Goal: Task Accomplishment & Management: Use online tool/utility

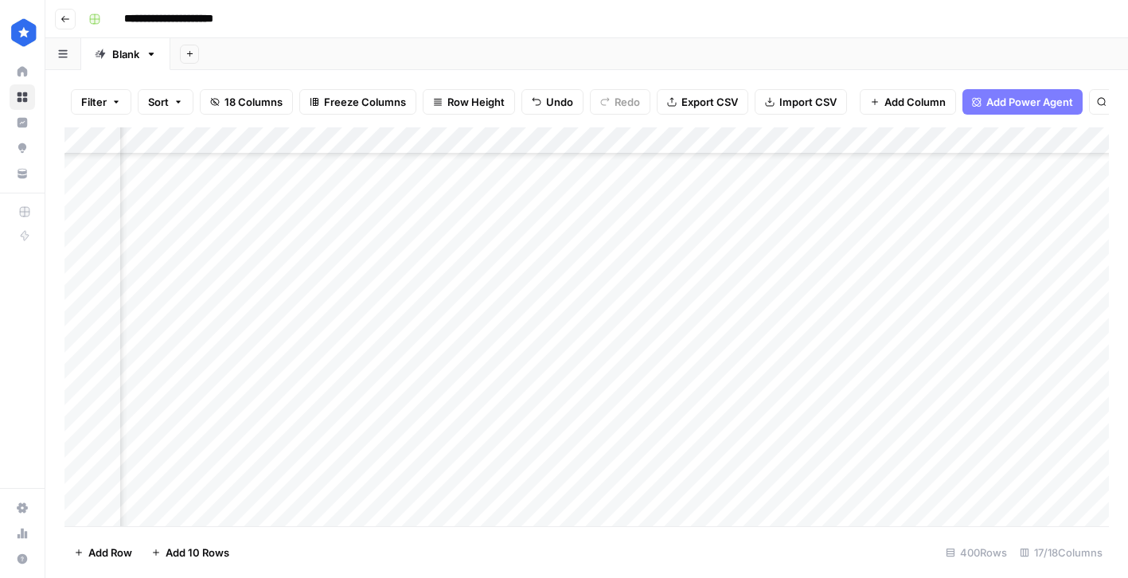
scroll to position [10483, 421]
click at [491, 483] on div "Add Column" at bounding box center [586, 326] width 1045 height 399
click at [874, 483] on div "Add Column" at bounding box center [586, 326] width 1045 height 399
click at [987, 486] on div "Add Column" at bounding box center [586, 326] width 1045 height 399
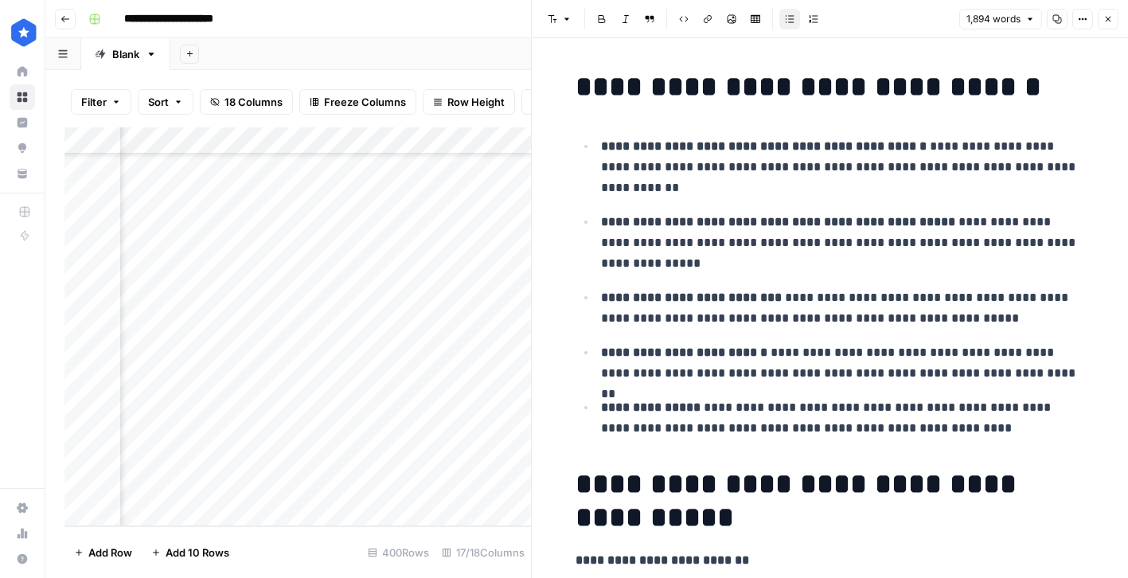
click at [1104, 28] on button "Close" at bounding box center [1108, 19] width 21 height 21
click at [487, 455] on div "Add Column" at bounding box center [297, 326] width 467 height 399
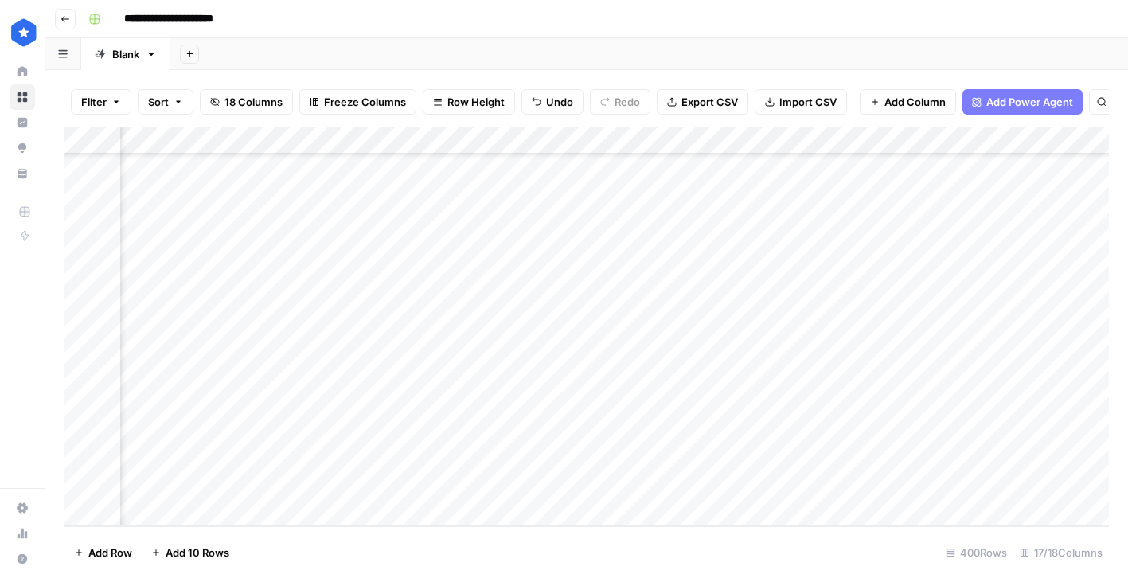
click at [903, 455] on div "Add Column" at bounding box center [586, 326] width 1045 height 399
click at [987, 456] on div "Add Column" at bounding box center [586, 326] width 1045 height 399
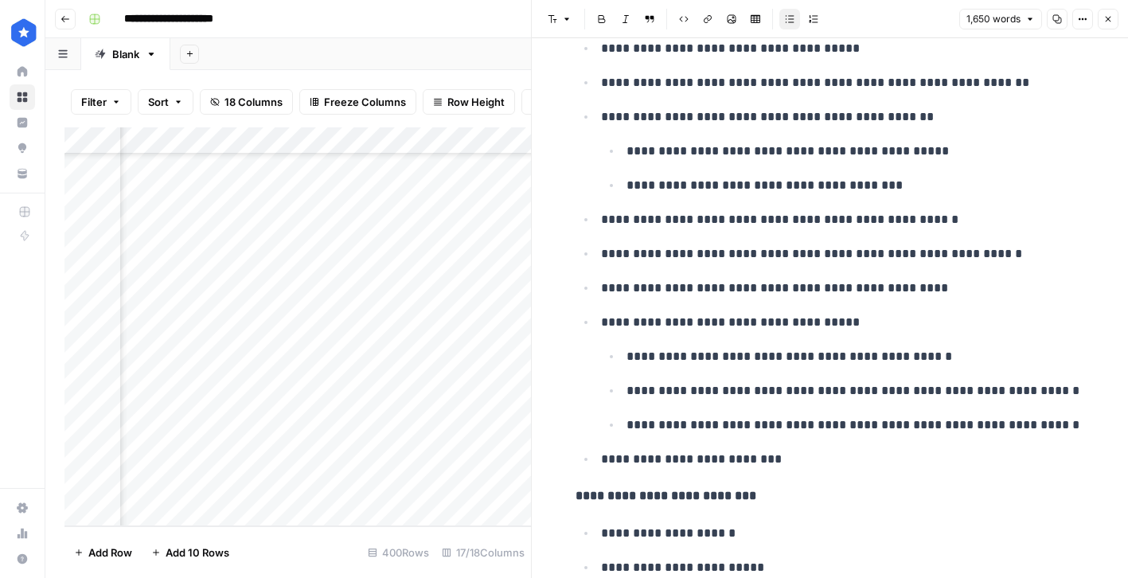
scroll to position [1365, 0]
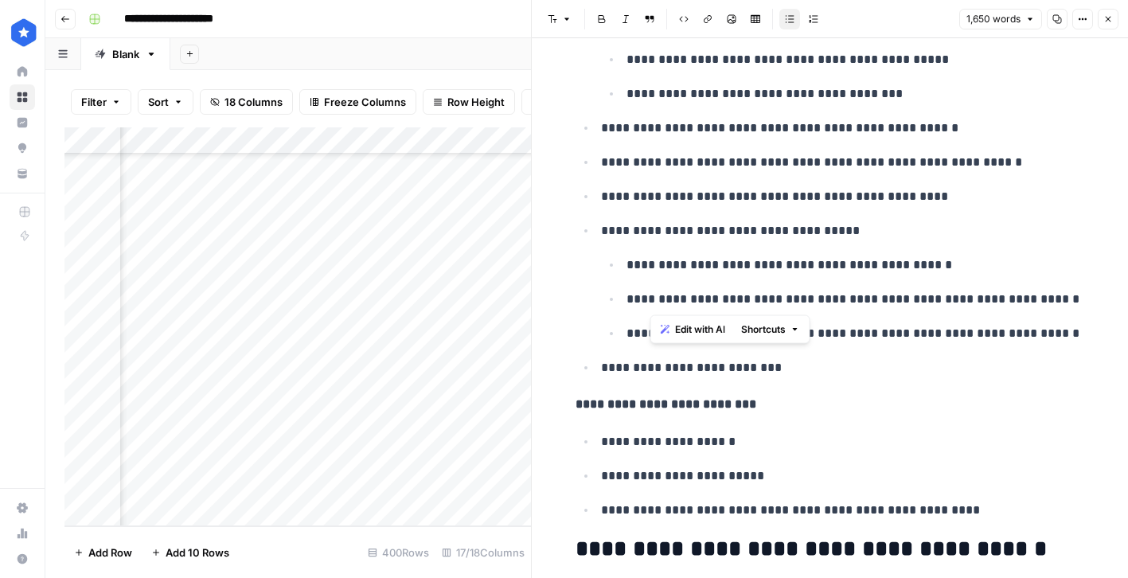
drag, startPoint x: 652, startPoint y: 303, endPoint x: 970, endPoint y: 294, distance: 317.8
click at [970, 294] on p "**********" at bounding box center [856, 299] width 459 height 21
